Goal: Transaction & Acquisition: Purchase product/service

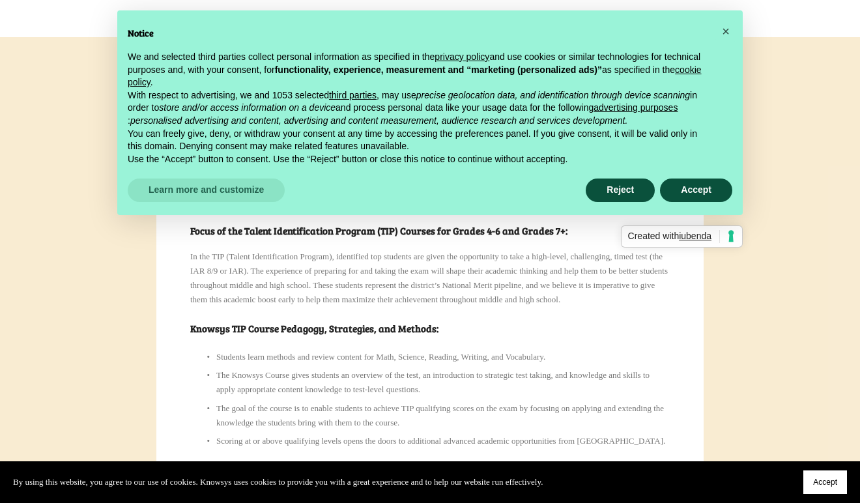
scroll to position [267, 0]
click at [686, 189] on button "Accept" at bounding box center [696, 190] width 72 height 23
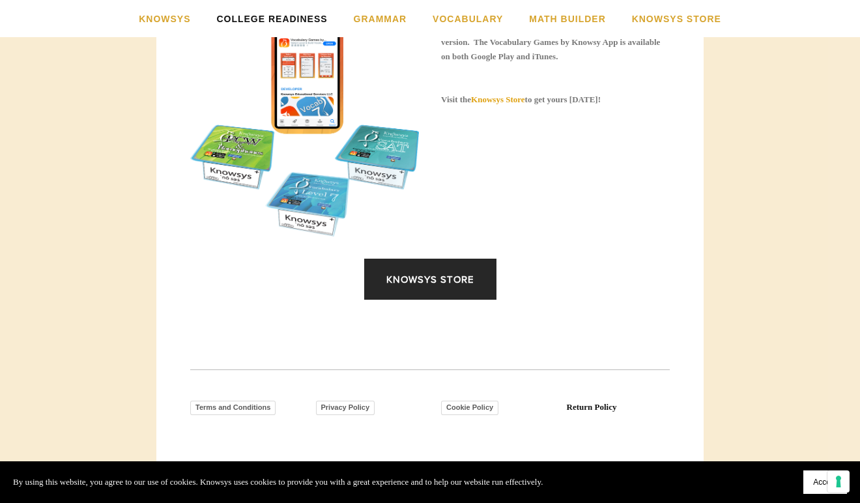
scroll to position [1717, 0]
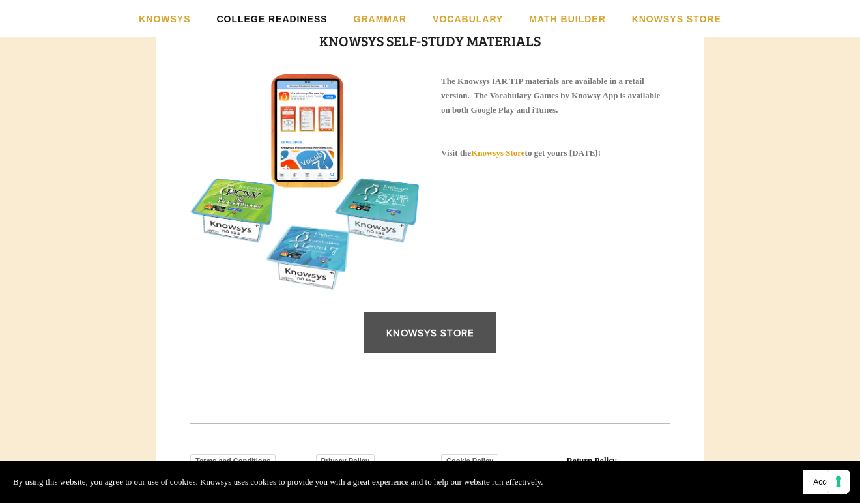
click at [437, 353] on link "Knowsys Store" at bounding box center [430, 332] width 132 height 41
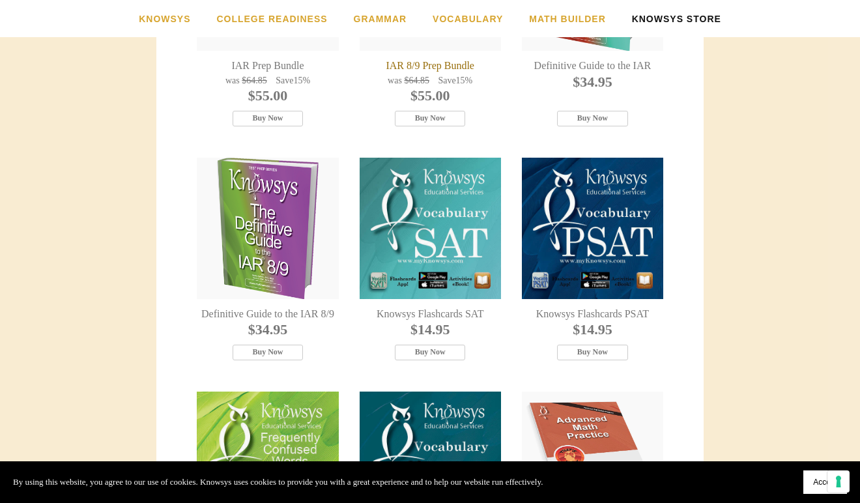
scroll to position [195, 0]
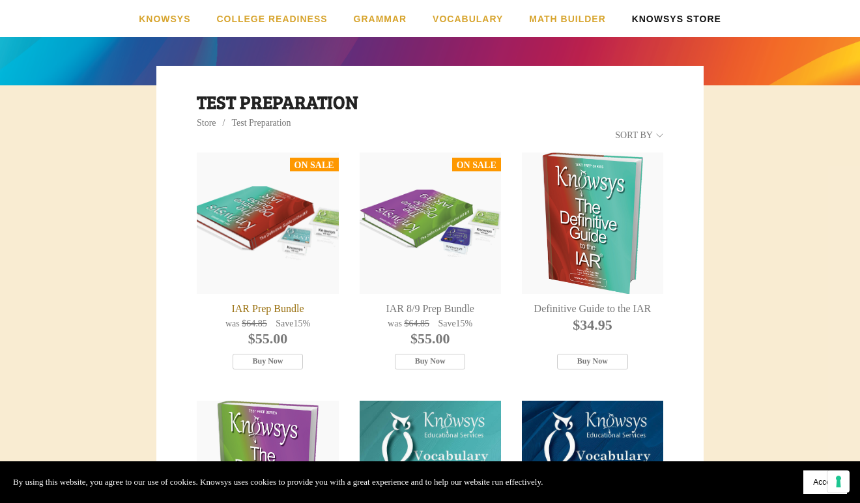
click at [287, 244] on div "IAR Prep Bundle" at bounding box center [267, 222] width 141 height 141
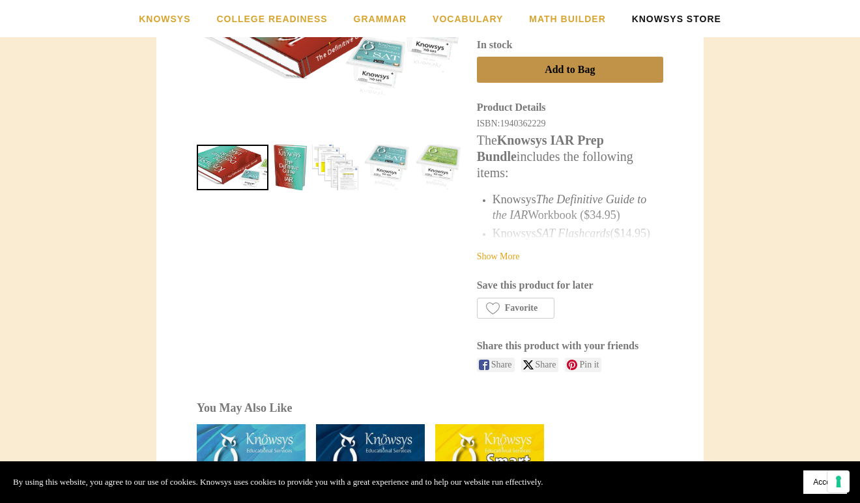
scroll to position [392, 0]
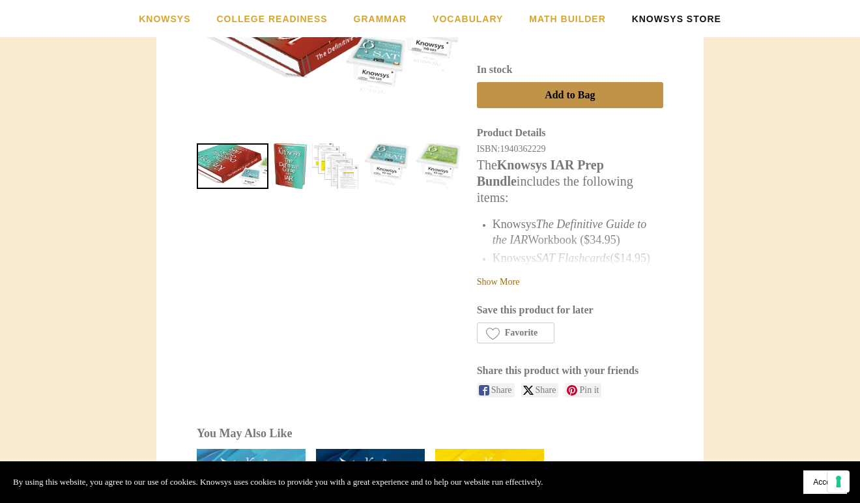
click at [491, 283] on link "Show More" at bounding box center [498, 282] width 43 height 10
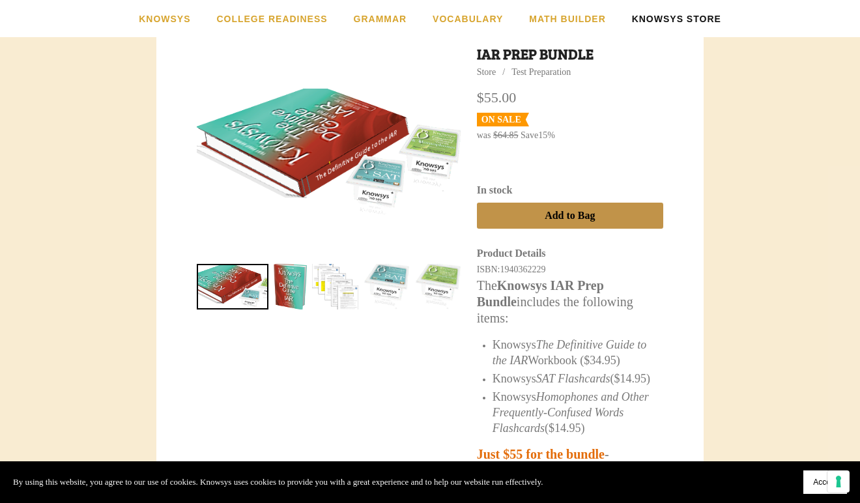
scroll to position [293, 0]
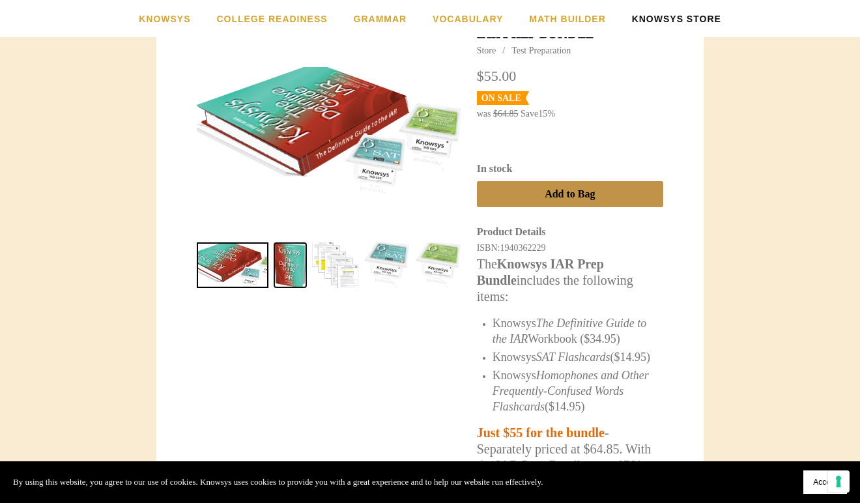
click at [288, 261] on link "IAR Prep Bundle 1" at bounding box center [290, 265] width 33 height 46
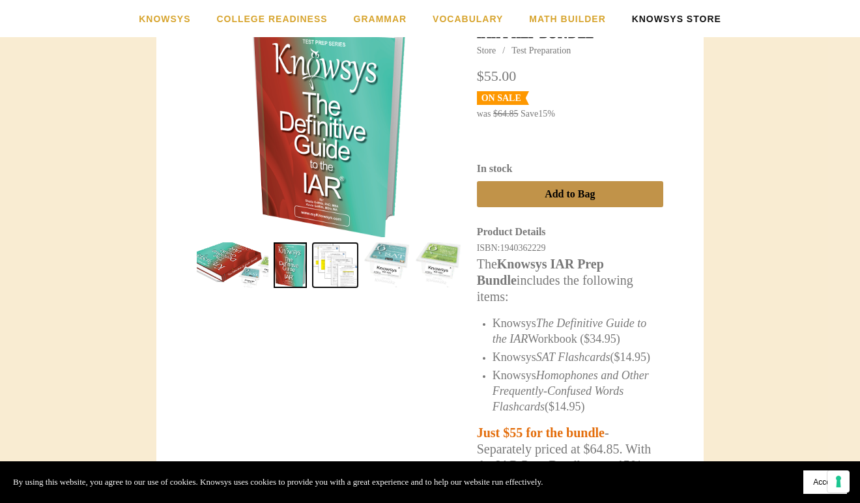
click at [334, 269] on link "IAR Prep Bundle 2" at bounding box center [335, 265] width 46 height 46
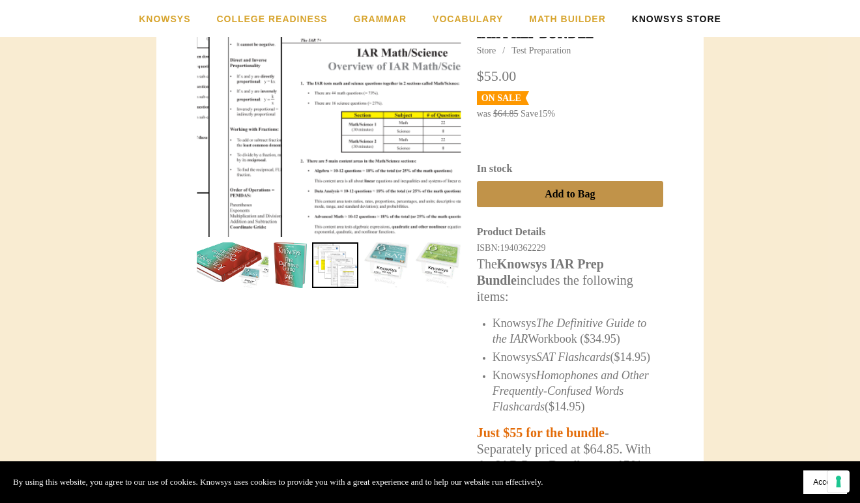
click at [383, 196] on div at bounding box center [255, 40] width 529 height 428
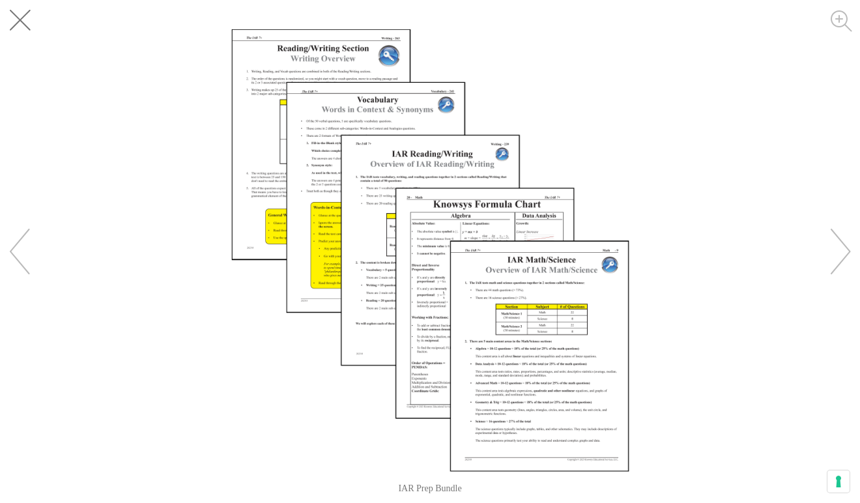
click at [33, 10] on button "Close" at bounding box center [29, 29] width 59 height 59
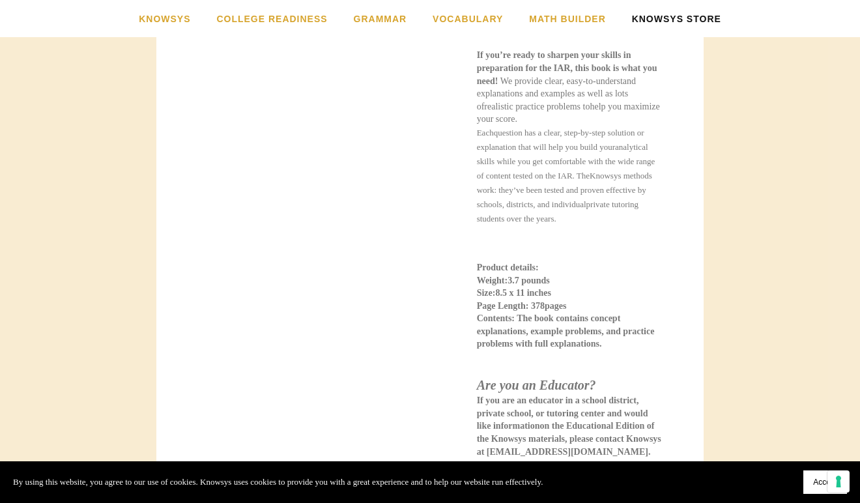
scroll to position [858, 0]
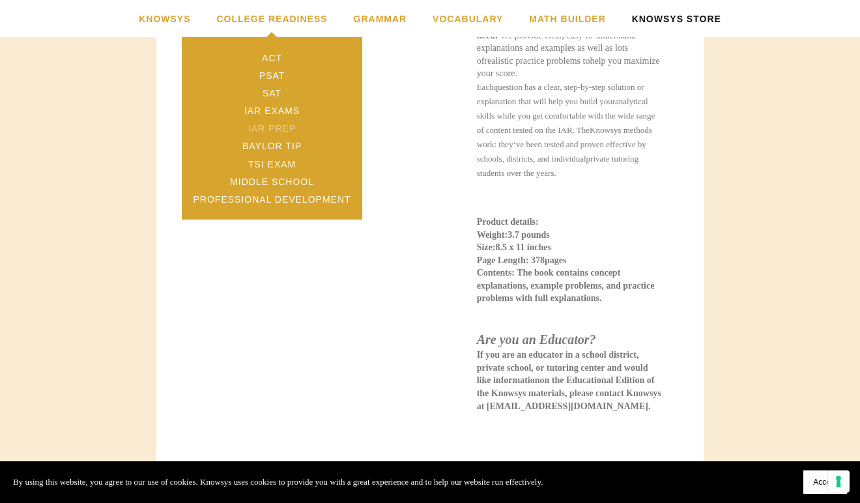
click at [278, 129] on link "IAR Prep" at bounding box center [272, 129] width 181 height 18
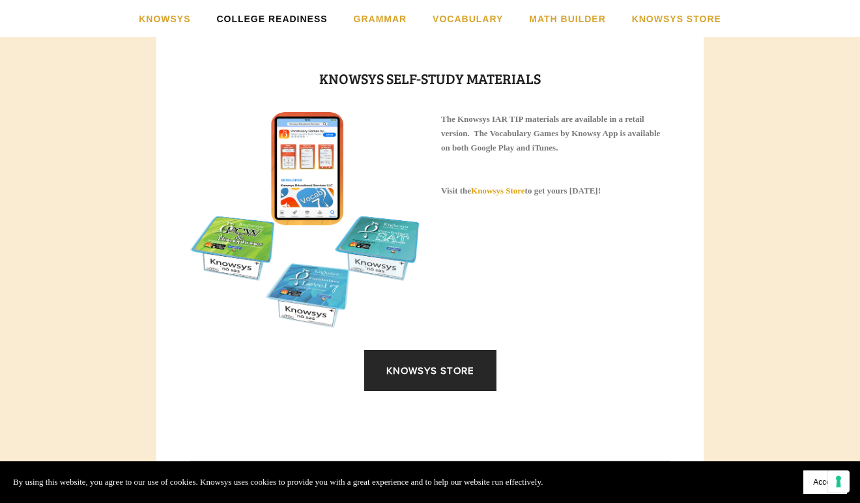
scroll to position [1889, 0]
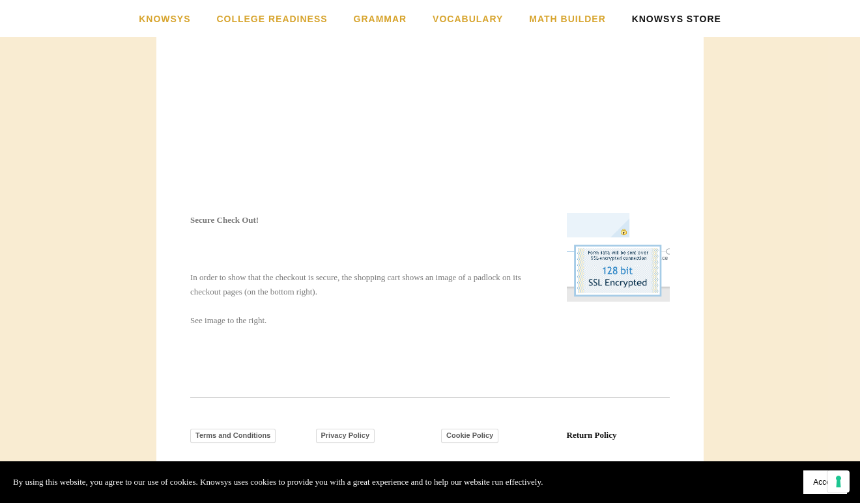
scroll to position [417, 0]
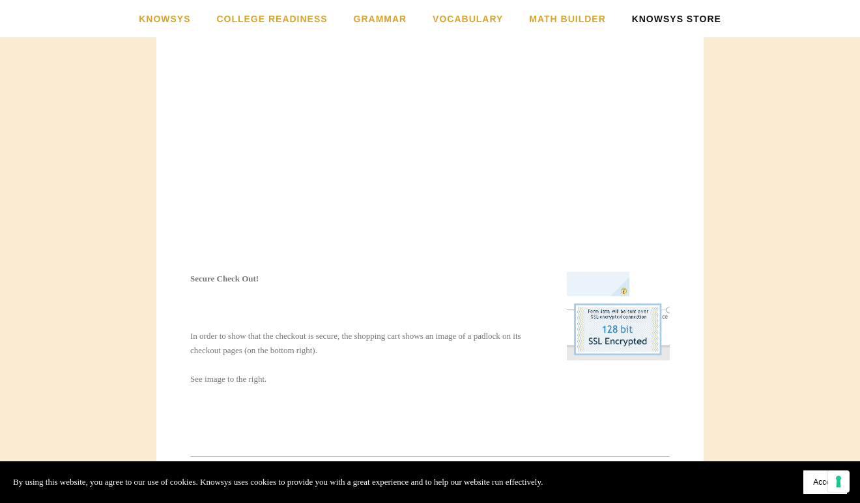
scroll to position [247, 0]
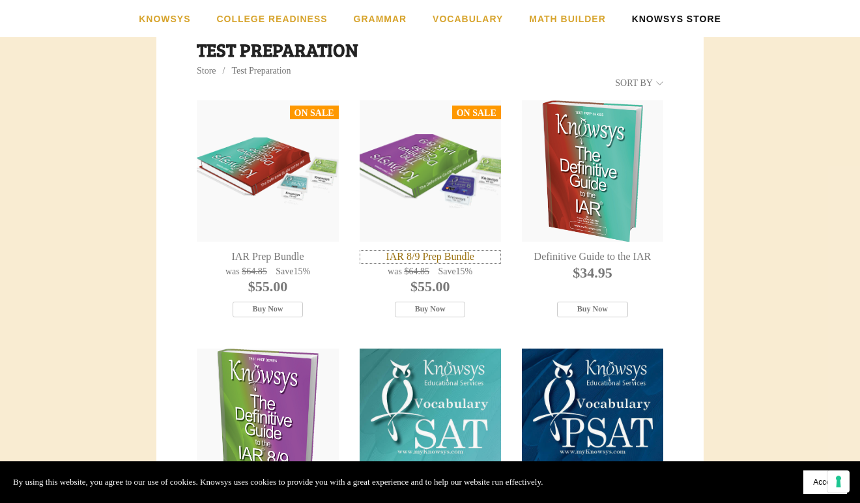
click at [439, 255] on div "IAR 8/9 Prep Bundle" at bounding box center [430, 257] width 141 height 14
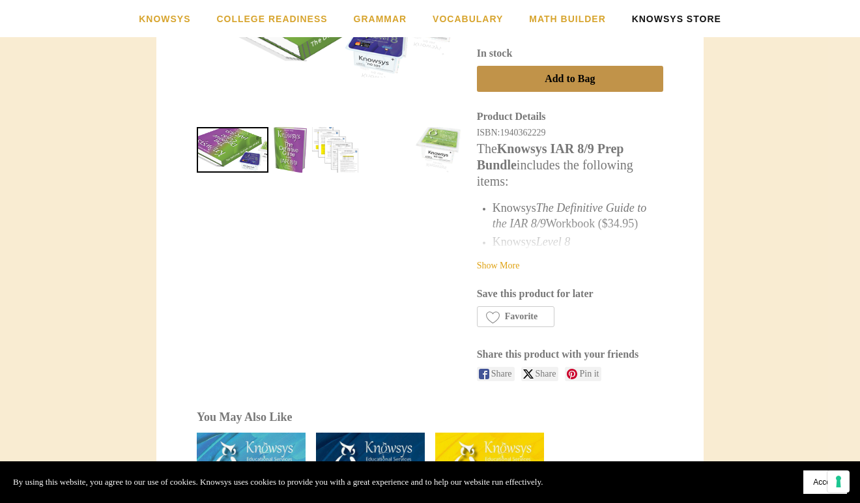
scroll to position [304, 0]
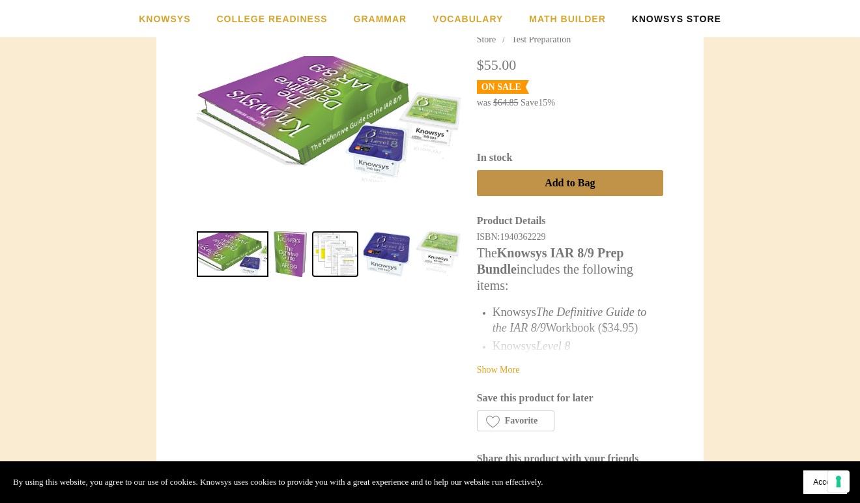
click at [343, 261] on link "IAR 8/9 Prep Bundle 2" at bounding box center [335, 254] width 46 height 46
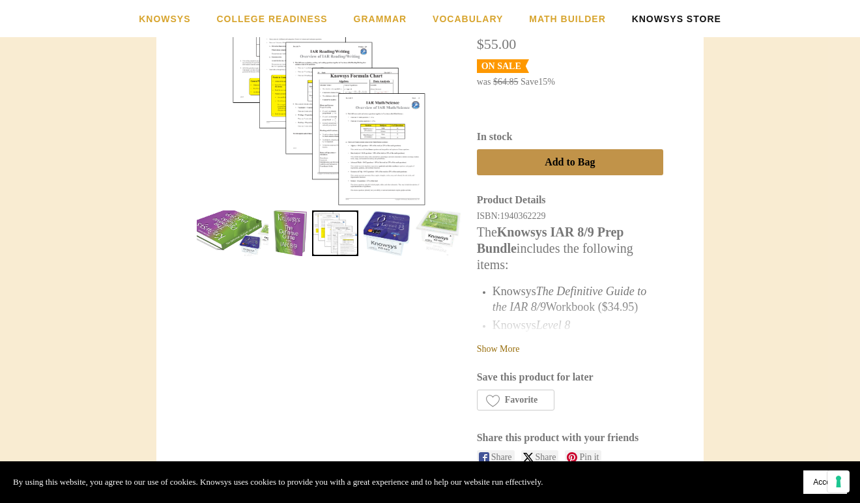
scroll to position [331, 0]
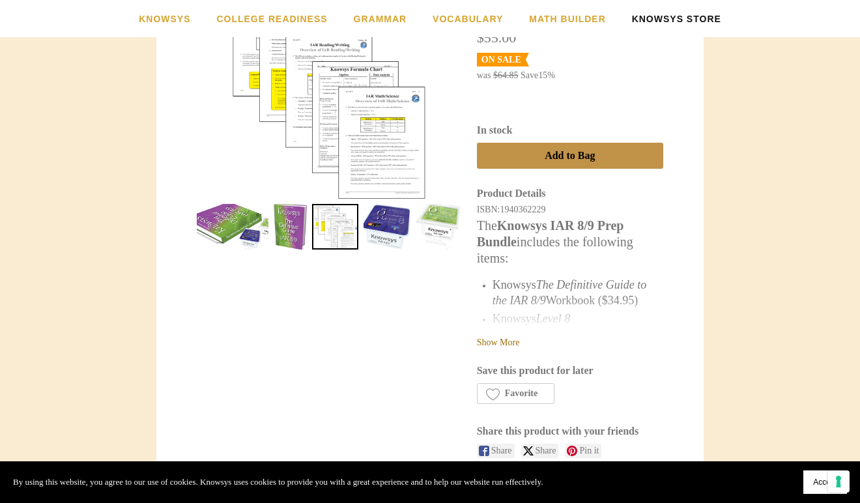
click at [507, 338] on link "Show More" at bounding box center [498, 343] width 43 height 10
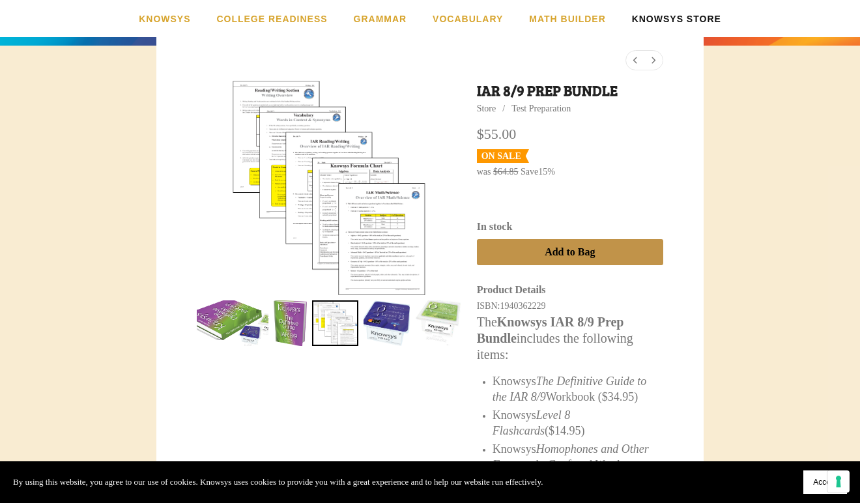
scroll to position [197, 0]
